Goal: Information Seeking & Learning: Compare options

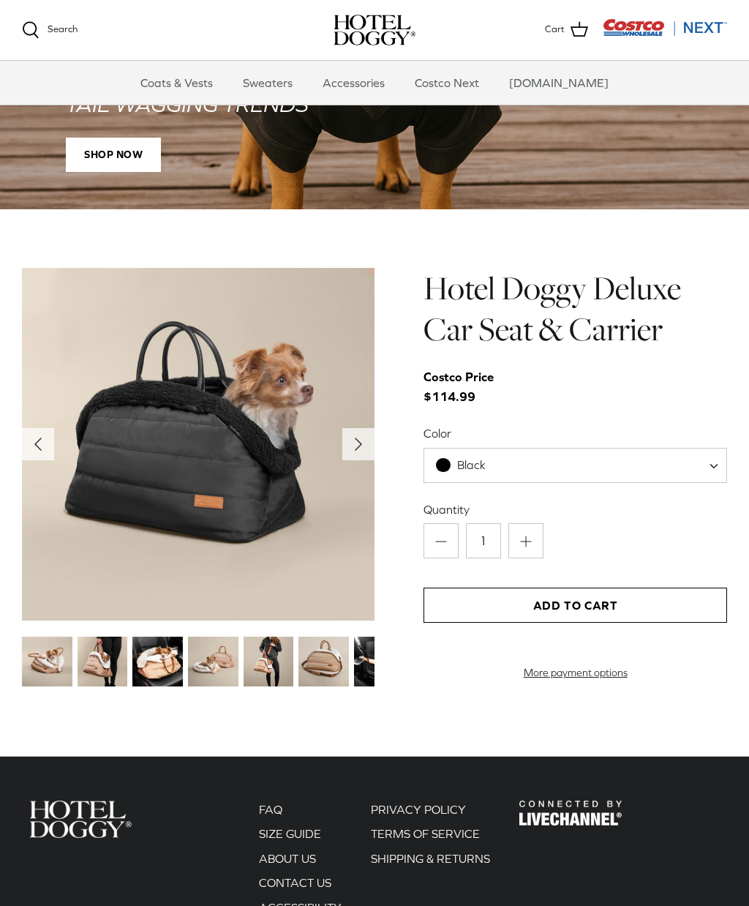
scroll to position [1222, 0]
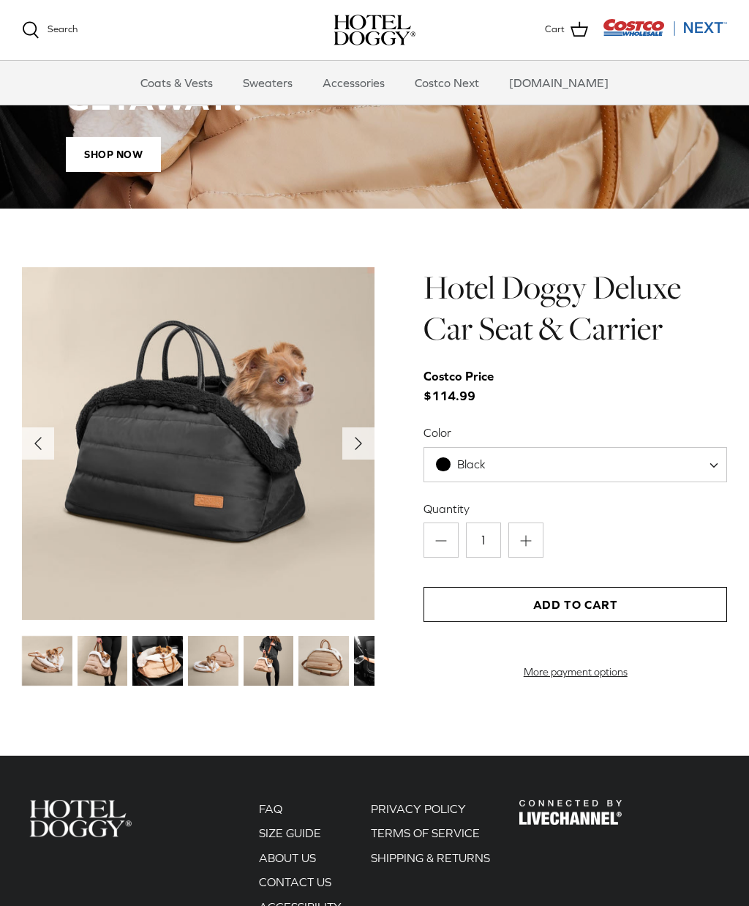
click at [218, 673] on img at bounding box center [213, 661] width 50 height 50
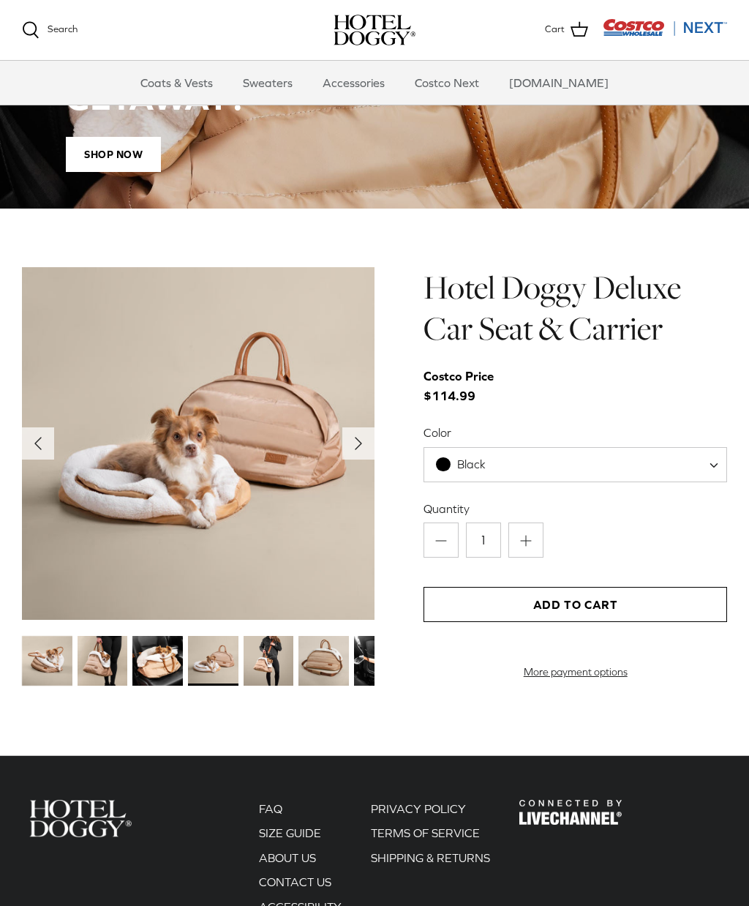
click at [147, 653] on img at bounding box center [157, 661] width 50 height 50
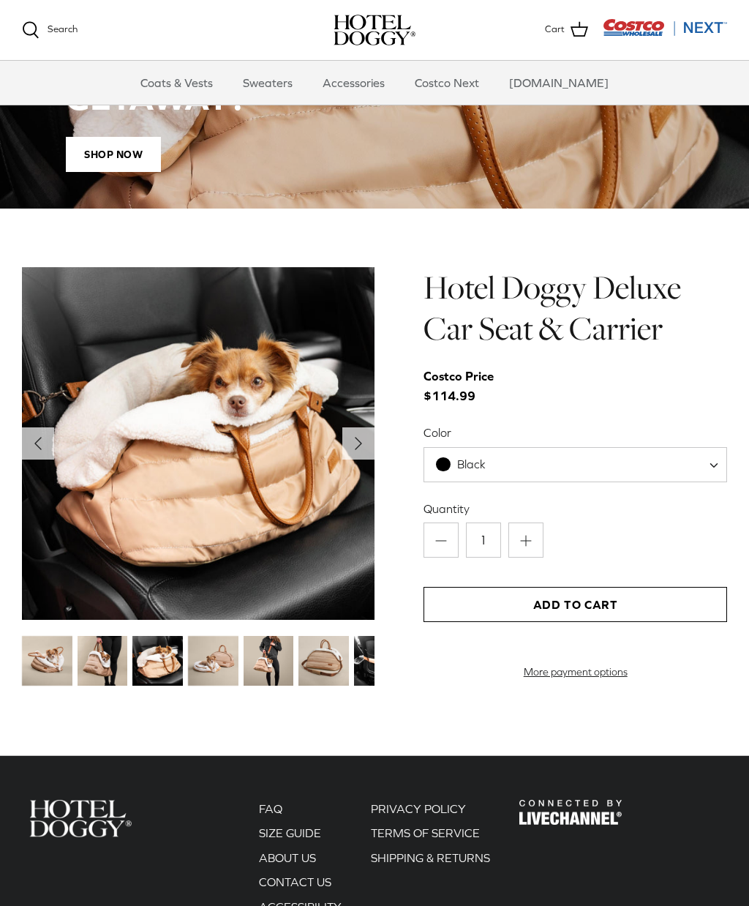
click at [278, 660] on img at bounding box center [269, 661] width 50 height 50
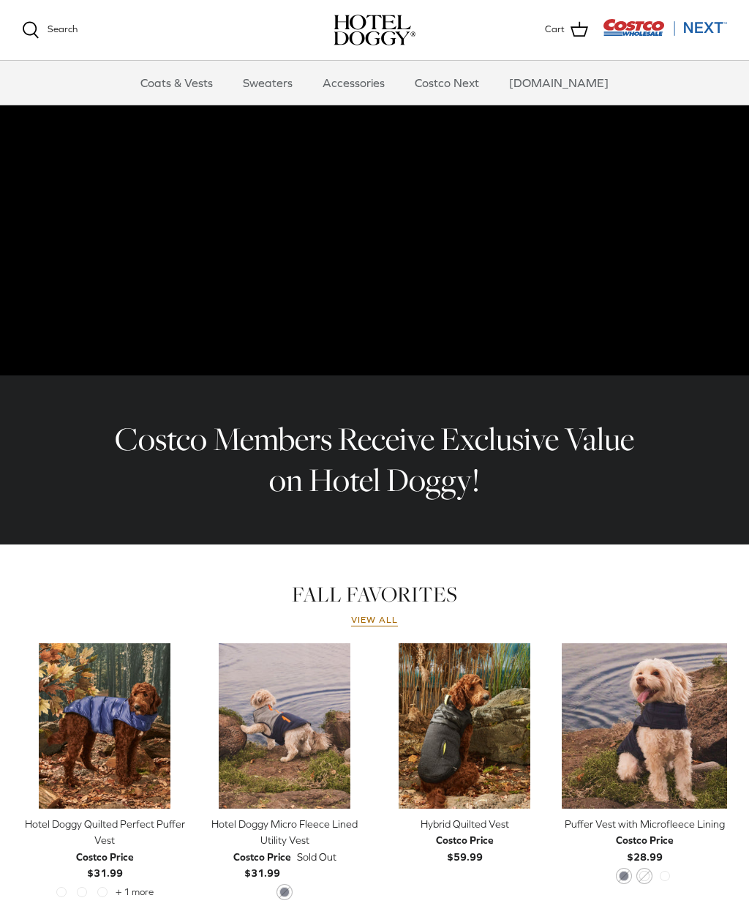
scroll to position [0, 0]
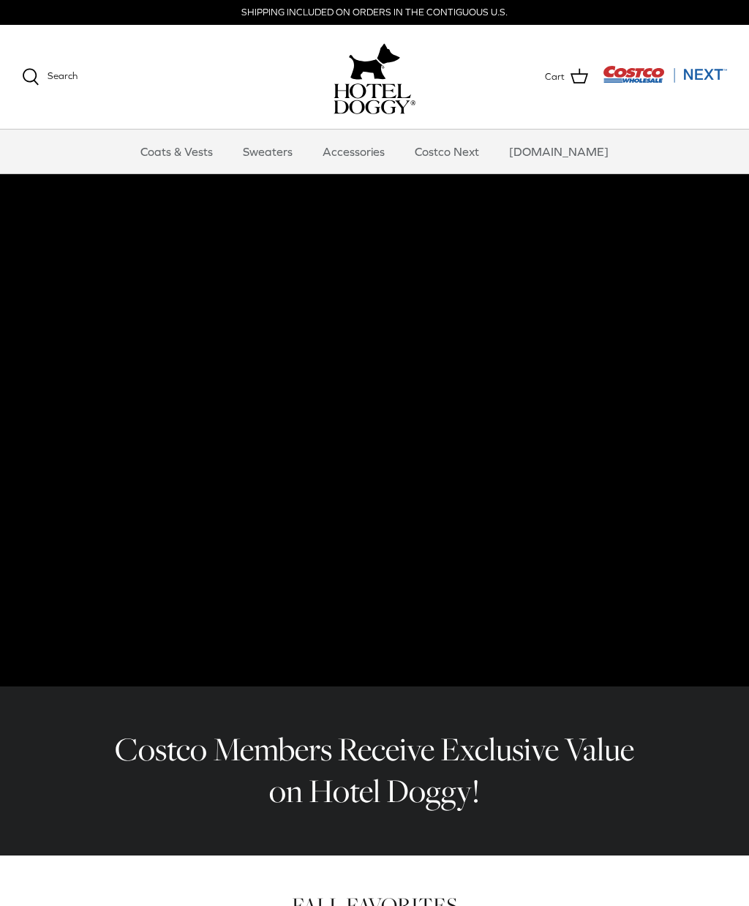
click at [375, 154] on link "Accessories" at bounding box center [353, 152] width 89 height 44
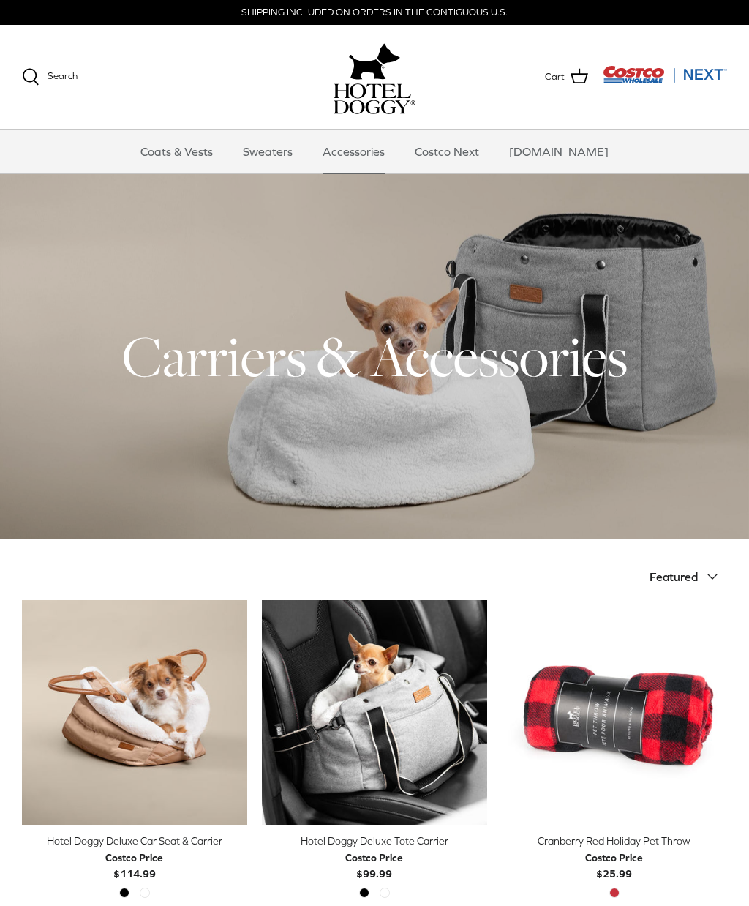
click at [287, 155] on link "Sweaters" at bounding box center [268, 152] width 76 height 44
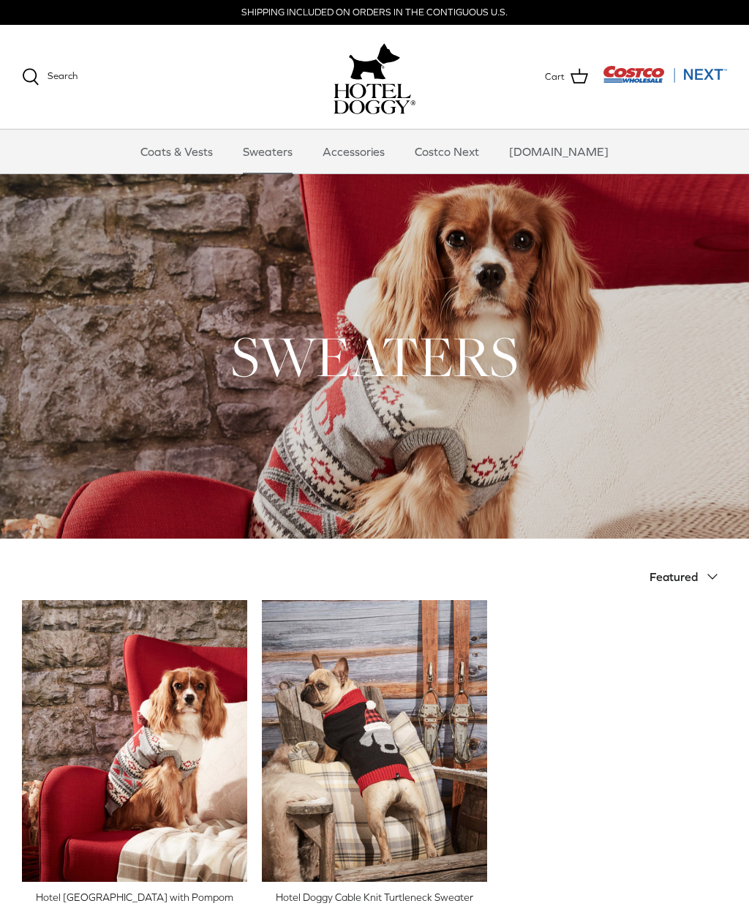
click at [214, 143] on link "Coats & Vests" at bounding box center [176, 152] width 99 height 44
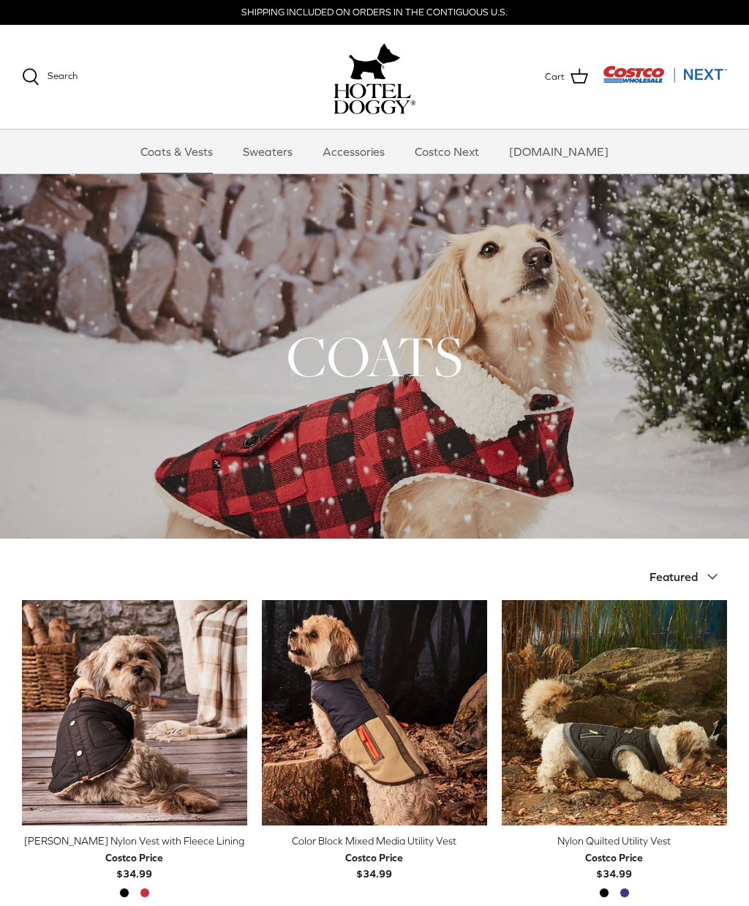
click at [298, 142] on link "Sweaters" at bounding box center [268, 152] width 76 height 44
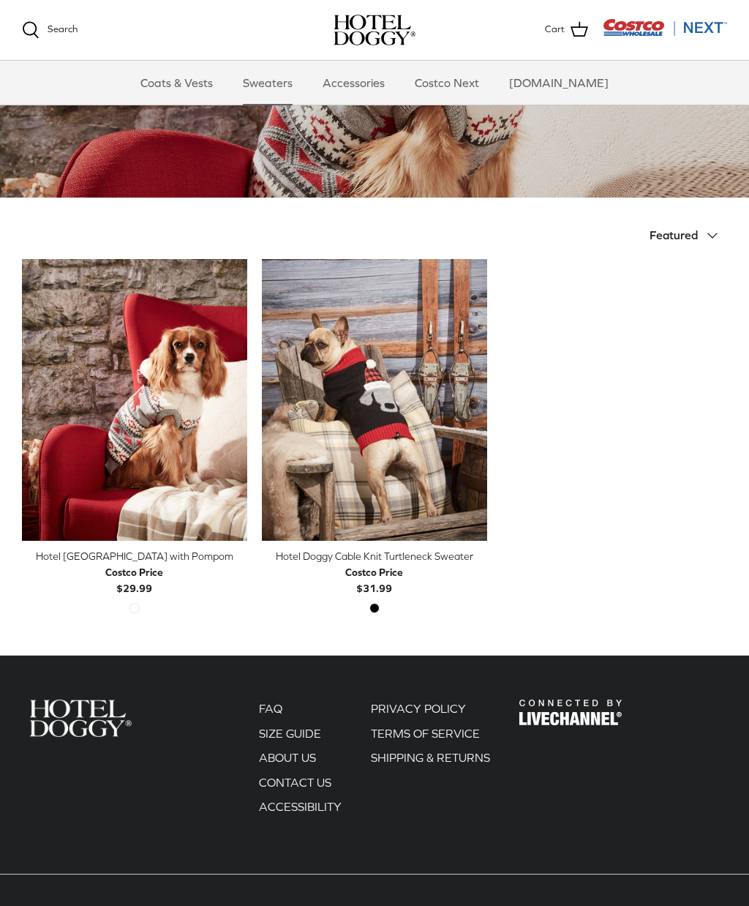
scroll to position [192, 0]
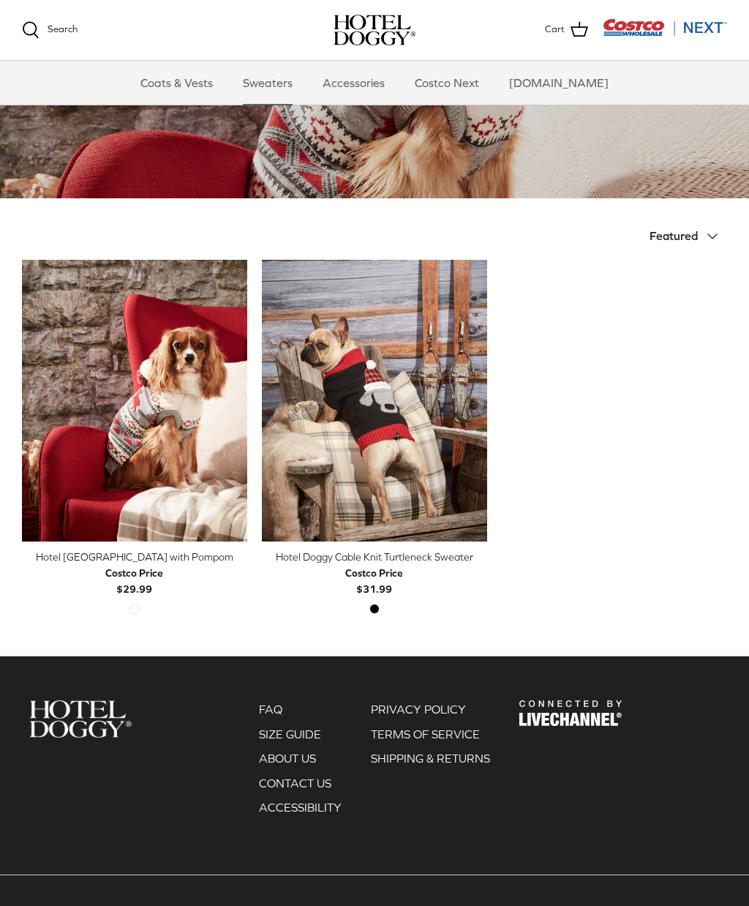
click at [480, 397] on icon "Right" at bounding box center [477, 400] width 18 height 18
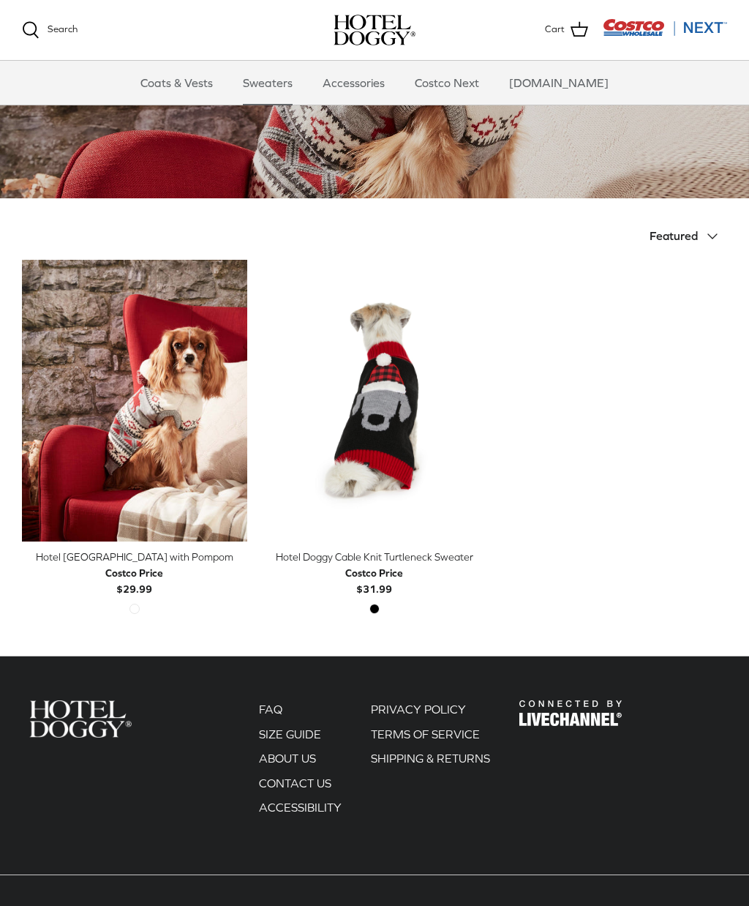
click at [474, 396] on polyline "Previous" at bounding box center [476, 400] width 4 height 9
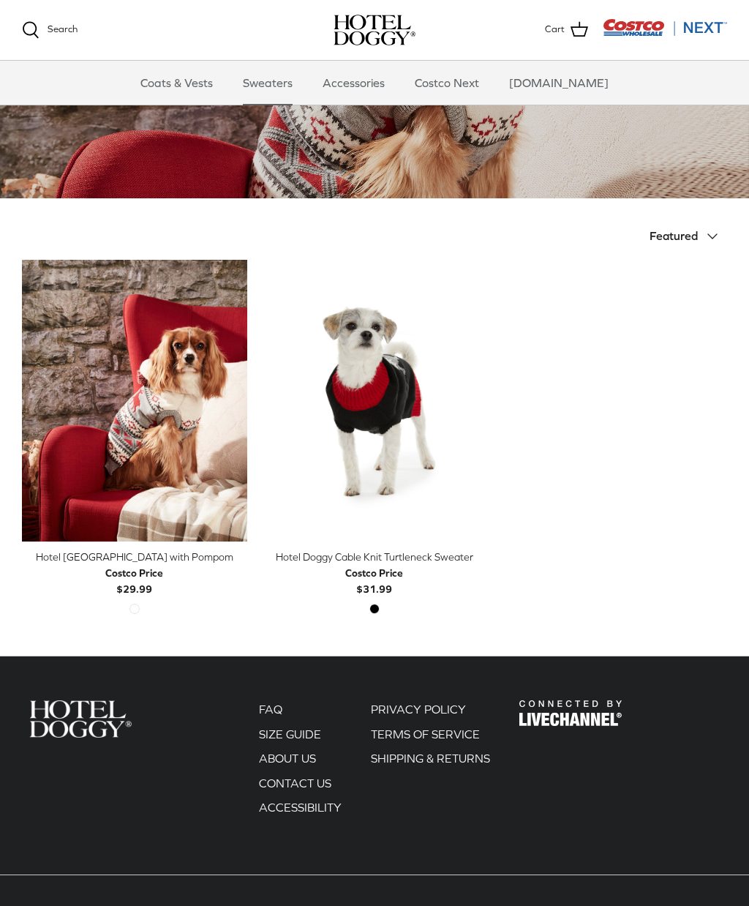
scroll to position [0, 0]
